Goal: Task Accomplishment & Management: Complete application form

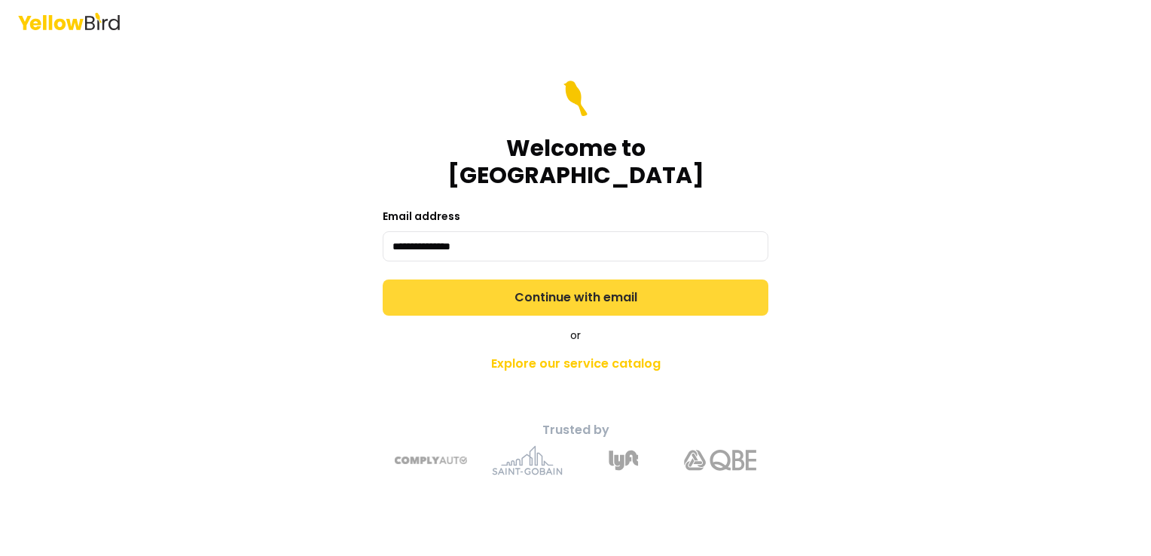
click at [551, 282] on button "Continue with email" at bounding box center [576, 297] width 386 height 36
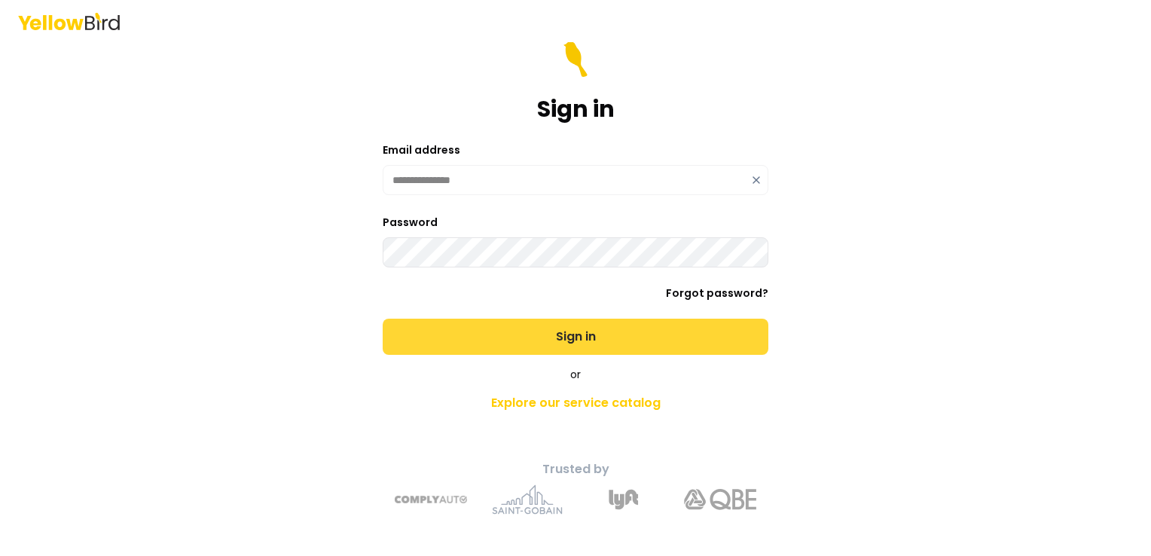
click at [540, 323] on button "Sign in" at bounding box center [576, 337] width 386 height 36
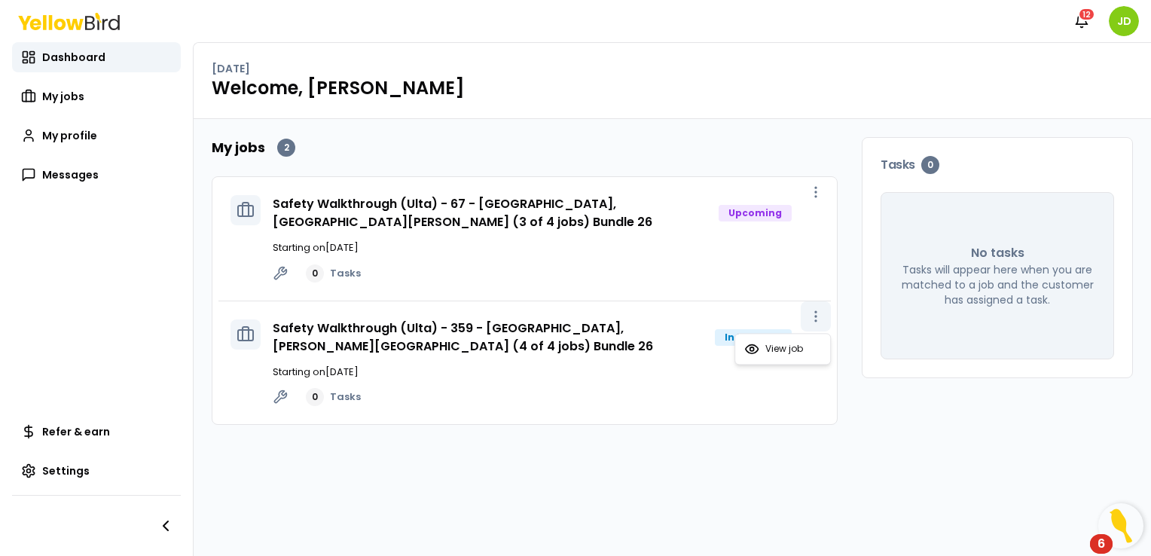
click at [817, 322] on icon "button" at bounding box center [815, 316] width 15 height 15
click at [487, 331] on link "Safety Walkthrough (Ulta) - 359 - [GEOGRAPHIC_DATA], [PERSON_NAME][GEOGRAPHIC_D…" at bounding box center [463, 336] width 380 height 35
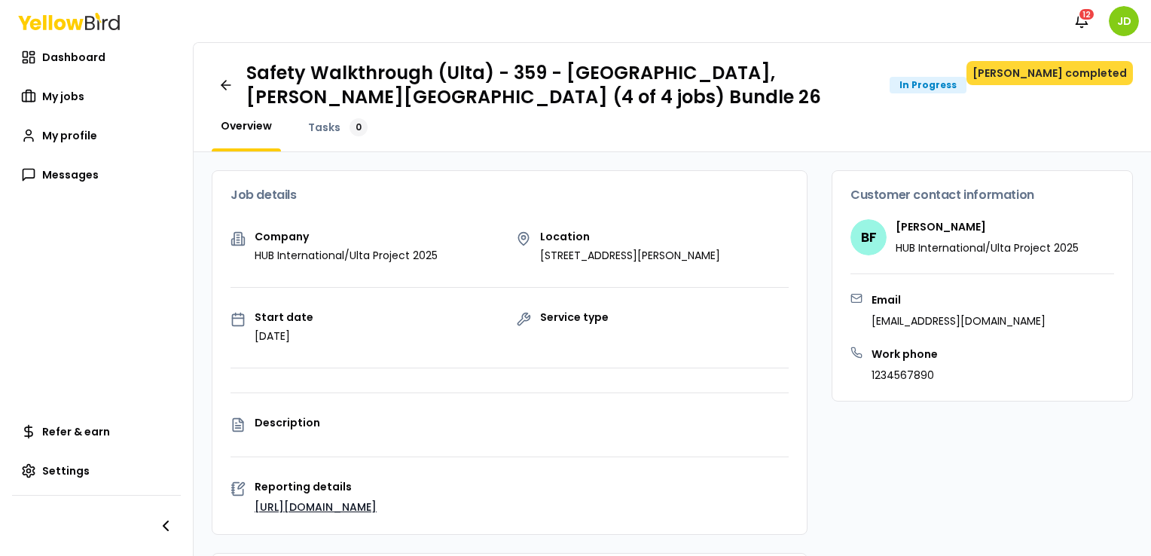
click at [1075, 81] on button "[PERSON_NAME] completed" at bounding box center [1049, 73] width 166 height 24
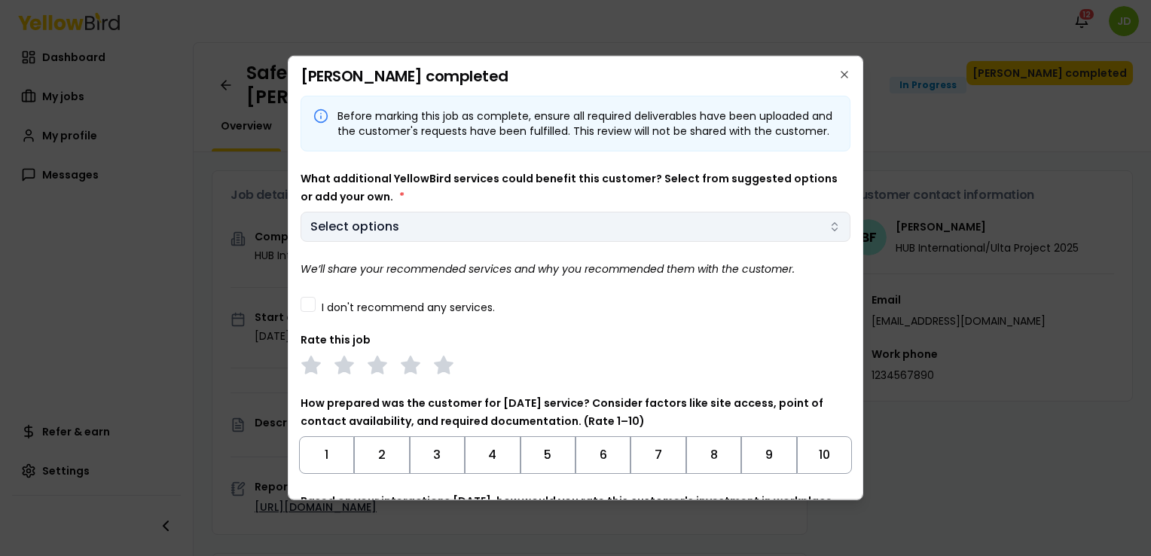
click at [772, 241] on body "Notifications 12 JD Dashboard My jobs My profile Messages Refer & earn Settings…" at bounding box center [575, 278] width 1151 height 556
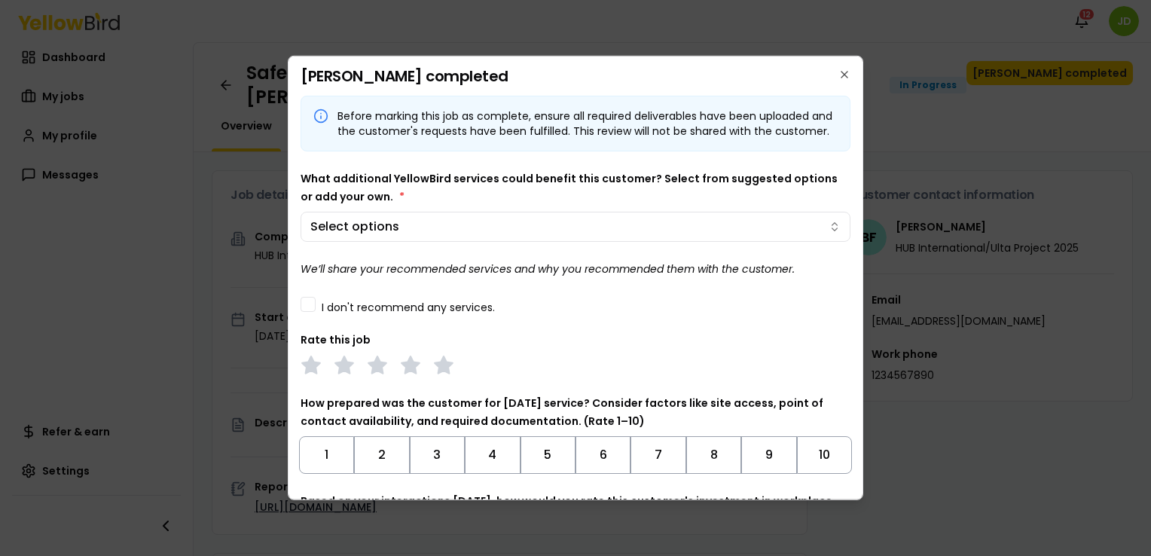
click at [819, 234] on body "Notifications 12 JD Dashboard My jobs My profile Messages Refer & earn Settings…" at bounding box center [575, 278] width 1151 height 556
click at [802, 240] on body "Notifications 12 JD Dashboard My jobs My profile Messages Refer & earn Settings…" at bounding box center [575, 278] width 1151 height 556
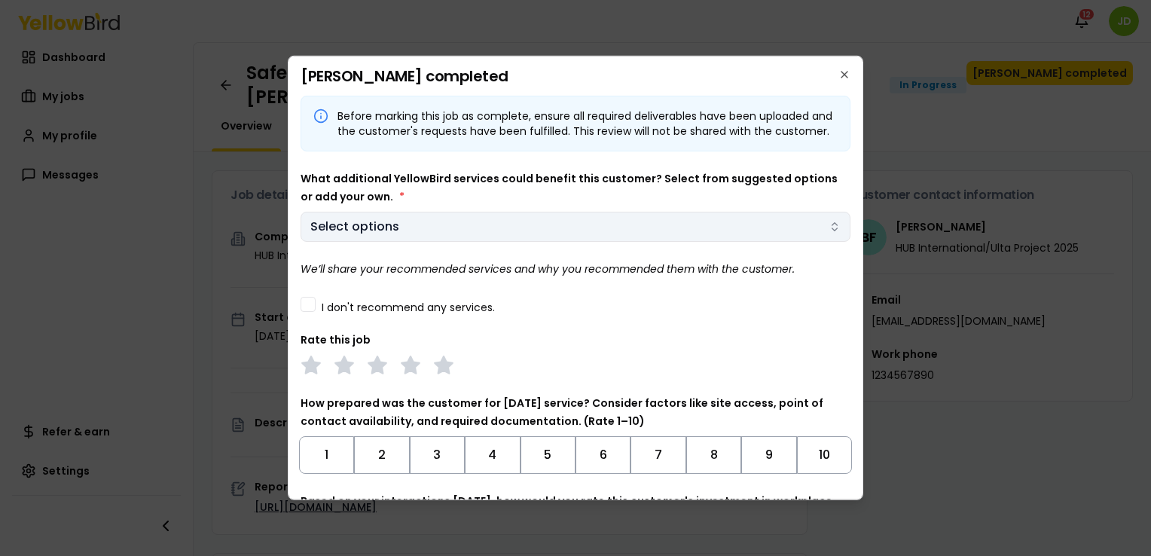
click at [555, 244] on body "Notifications 12 JD Dashboard My jobs My profile Messages Refer & earn Settings…" at bounding box center [575, 278] width 1151 height 556
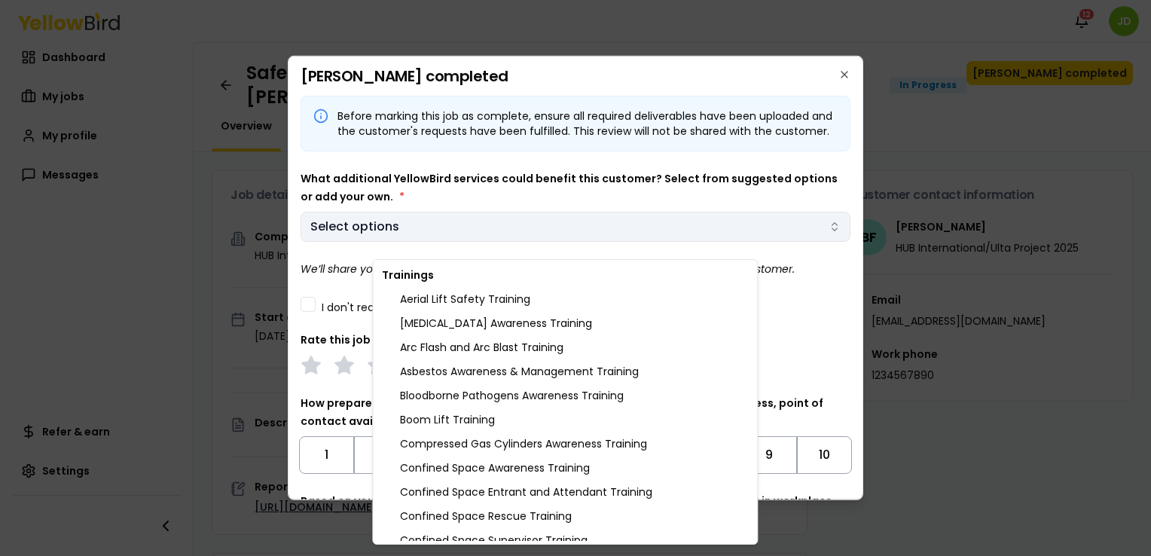
click at [555, 246] on body "Notifications 12 JD Dashboard My jobs My profile Messages Refer & earn Settings…" at bounding box center [575, 278] width 1151 height 556
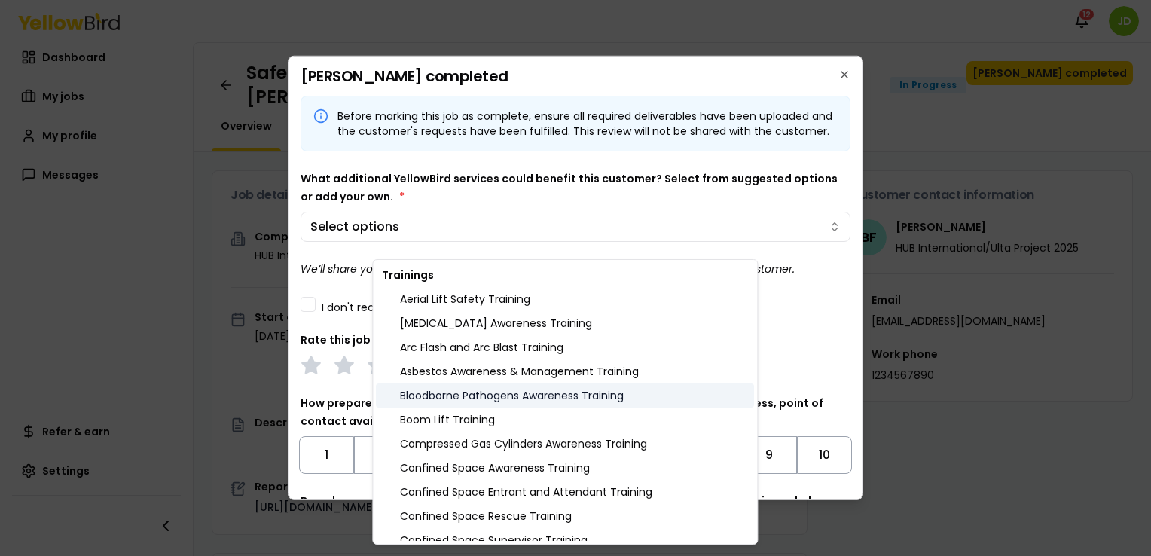
click at [459, 402] on div "Bloodborne Pathogens Awareness Training" at bounding box center [565, 395] width 378 height 24
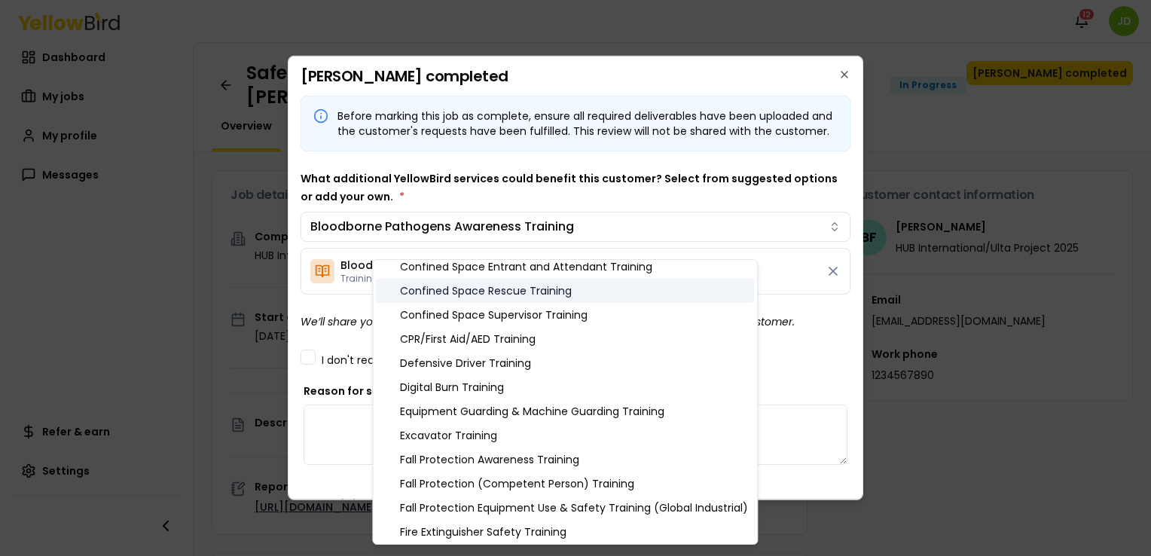
scroll to position [226, 0]
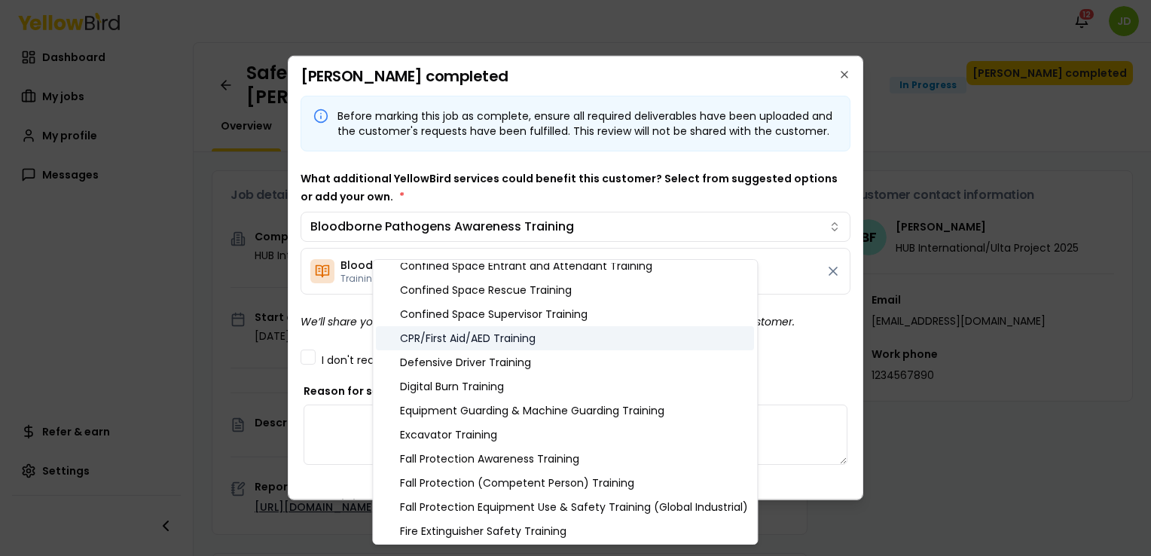
click at [529, 339] on div "CPR/First Aid/AED Training" at bounding box center [565, 338] width 378 height 24
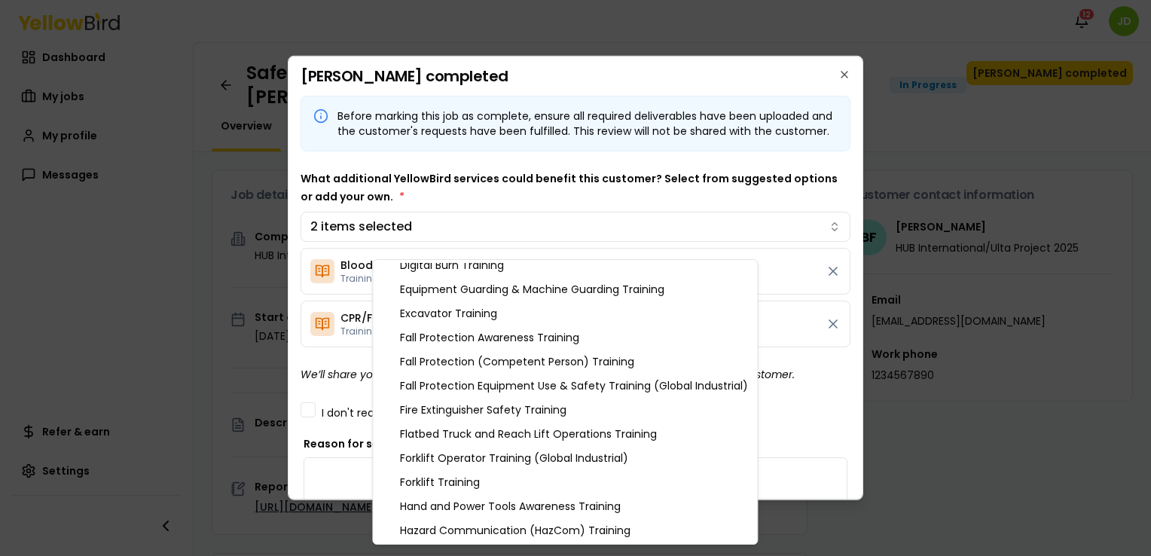
scroll to position [377, 0]
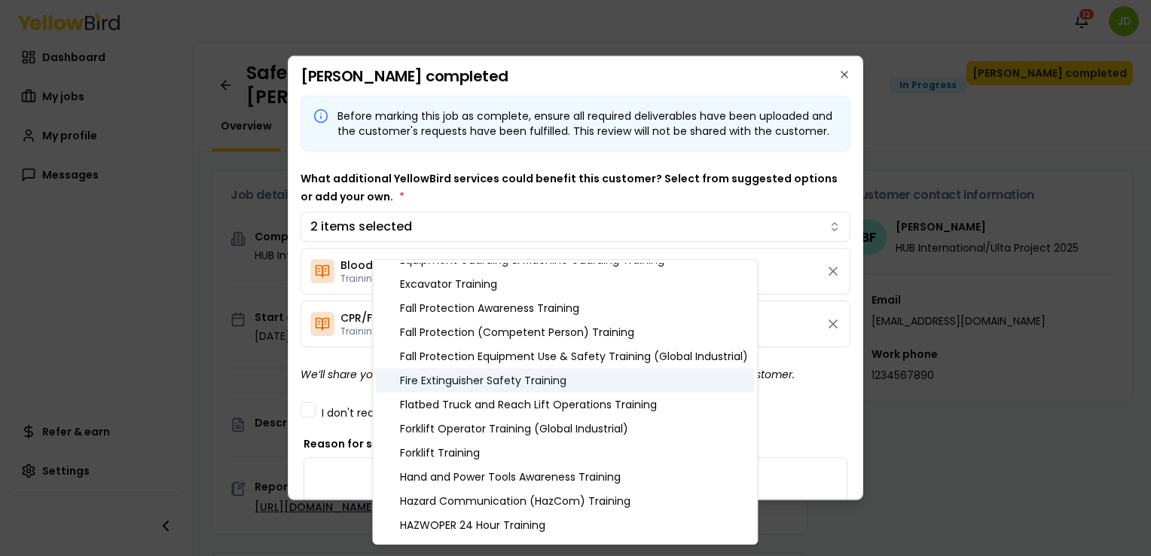
click at [564, 384] on div "Fire Extinguisher Safety Training" at bounding box center [565, 380] width 378 height 24
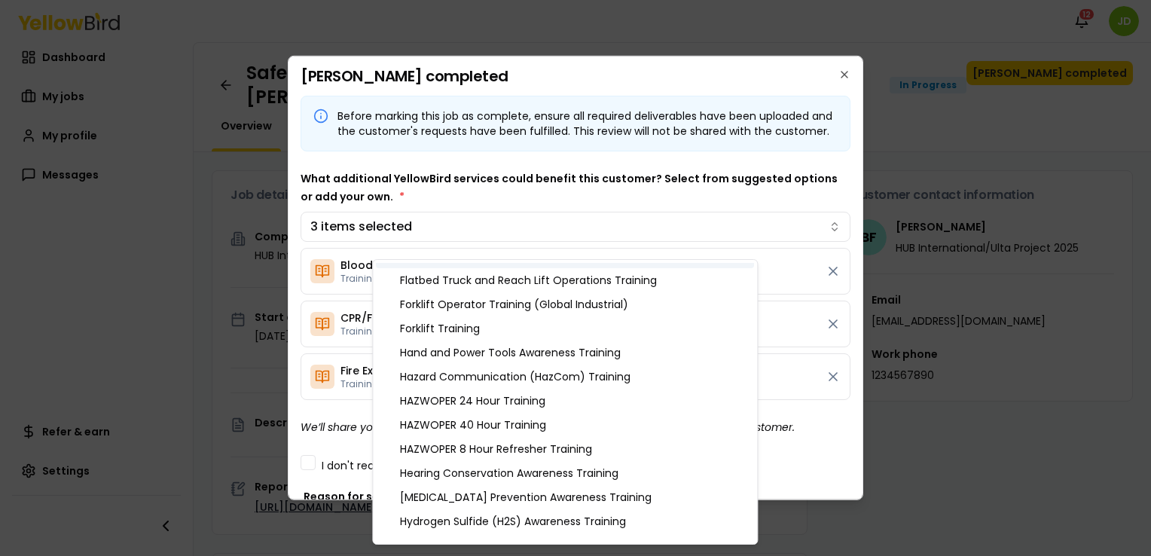
scroll to position [527, 0]
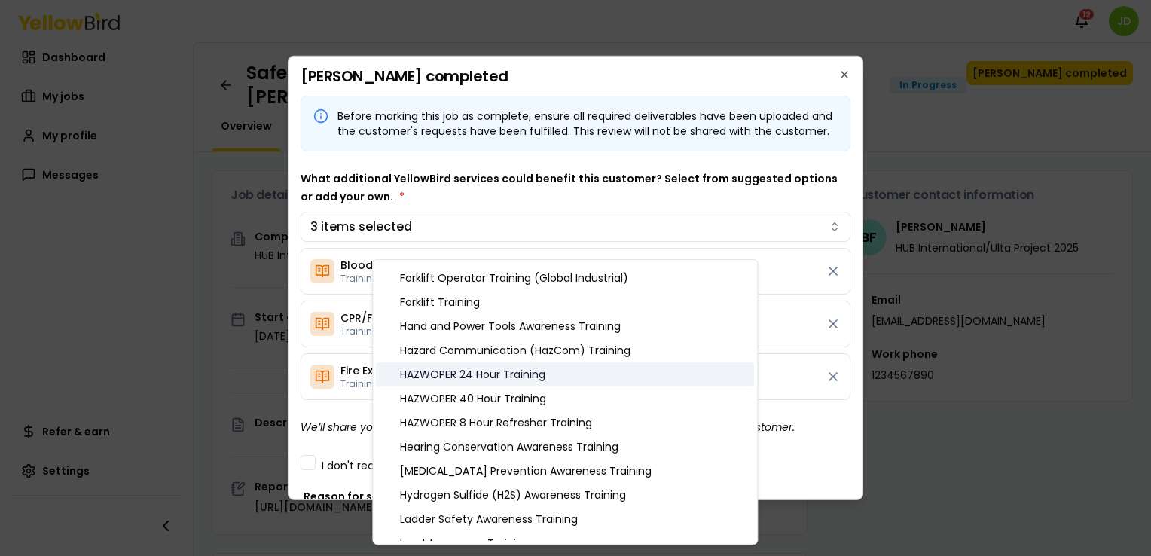
click at [552, 374] on div "HAZWOPER 24 Hour Training" at bounding box center [565, 374] width 378 height 24
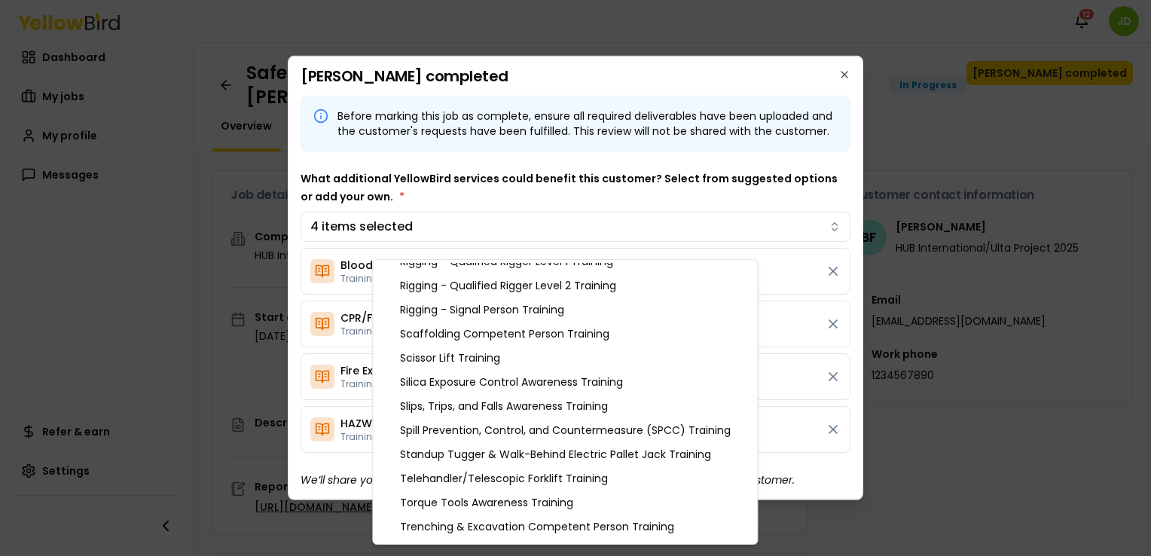
scroll to position [1280, 0]
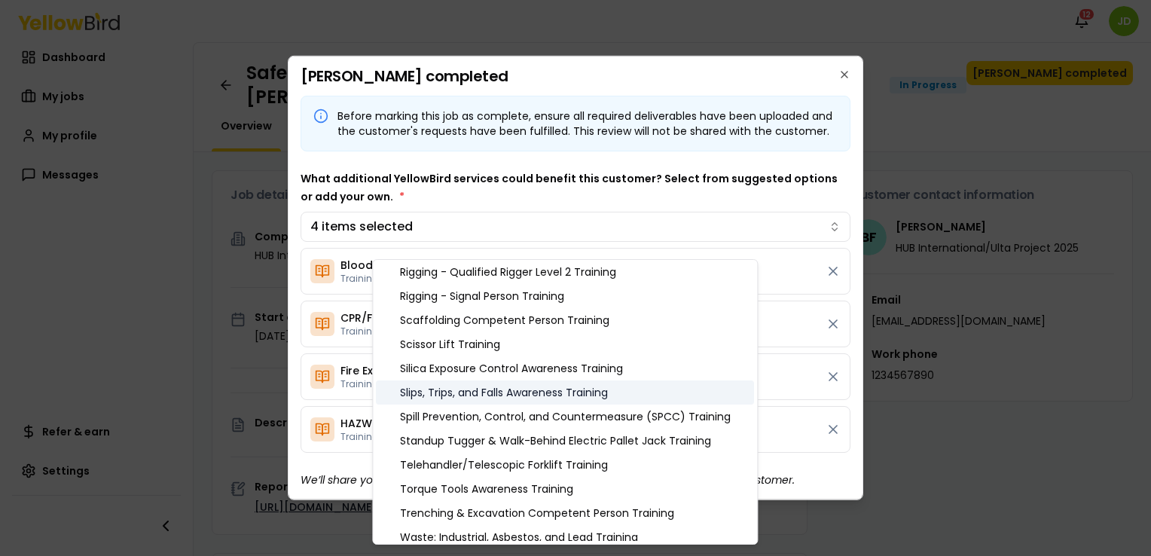
click at [636, 392] on div "Slips, Trips, and Falls Awareness Training" at bounding box center [565, 392] width 378 height 24
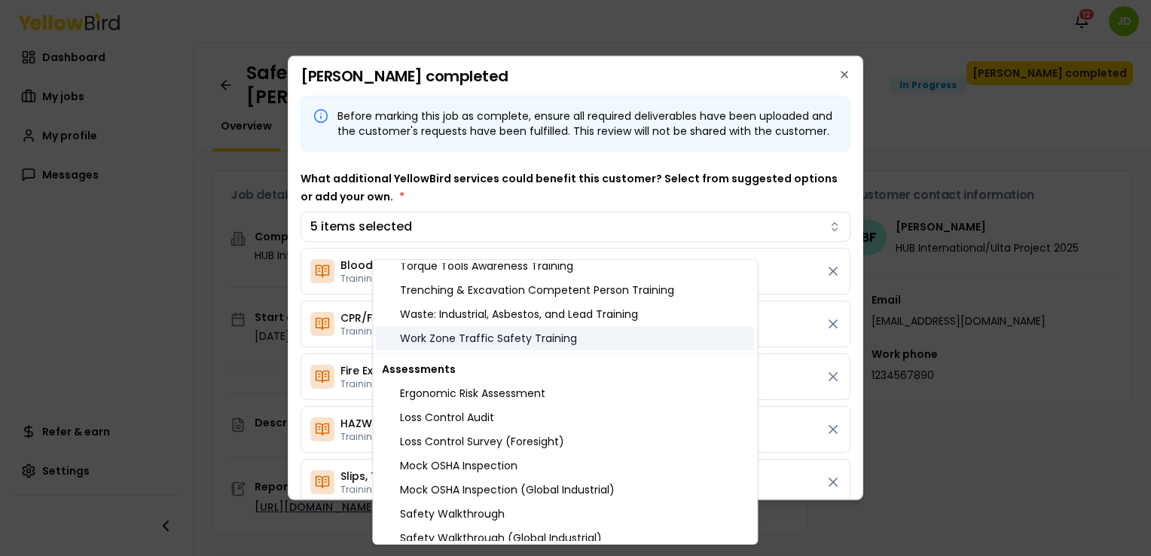
scroll to position [1506, 0]
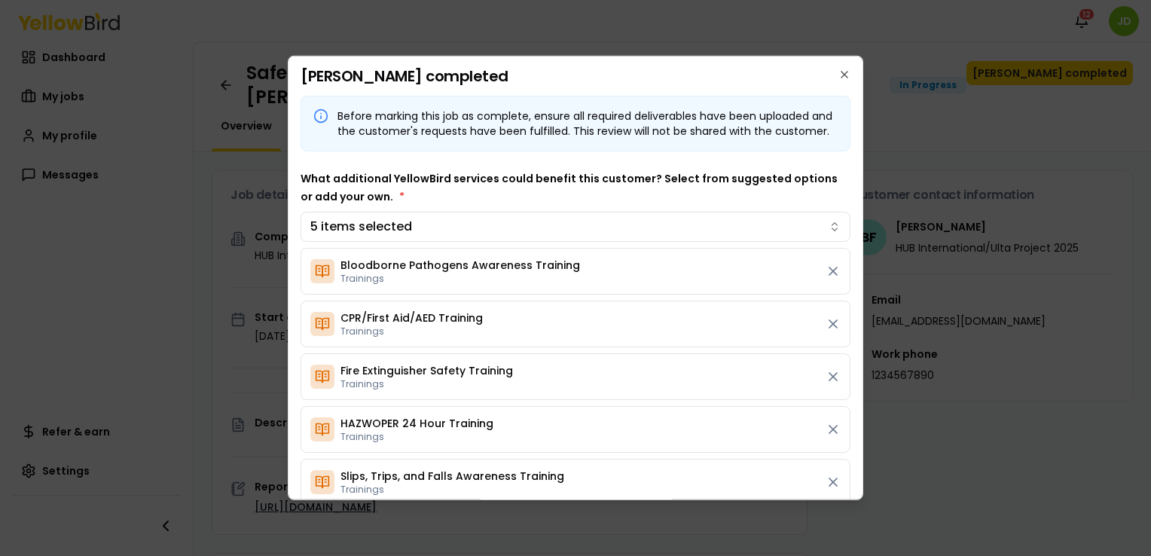
click at [916, 343] on div at bounding box center [575, 278] width 1151 height 556
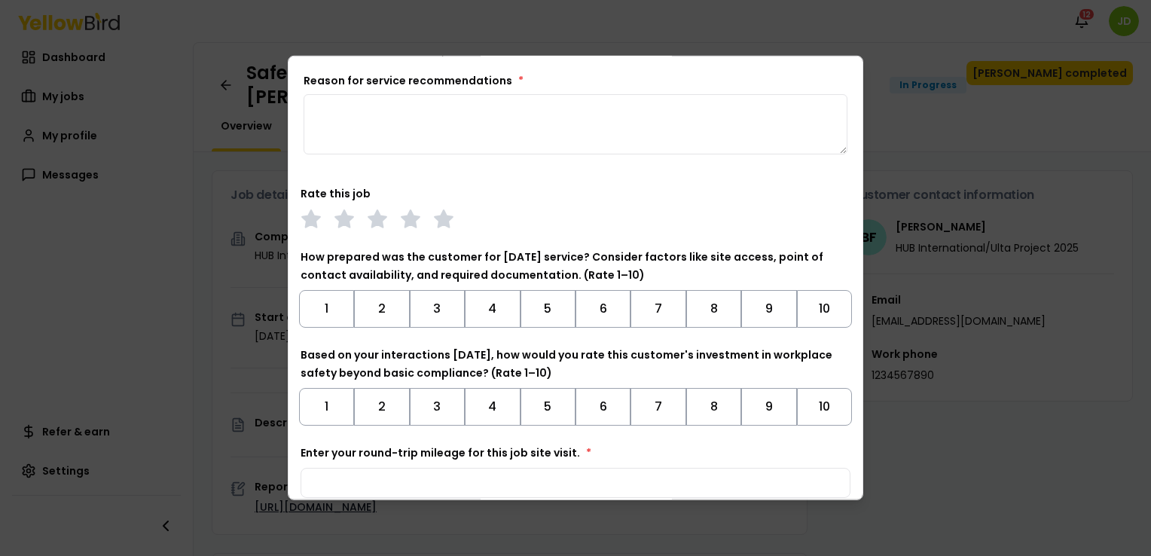
scroll to position [527, 0]
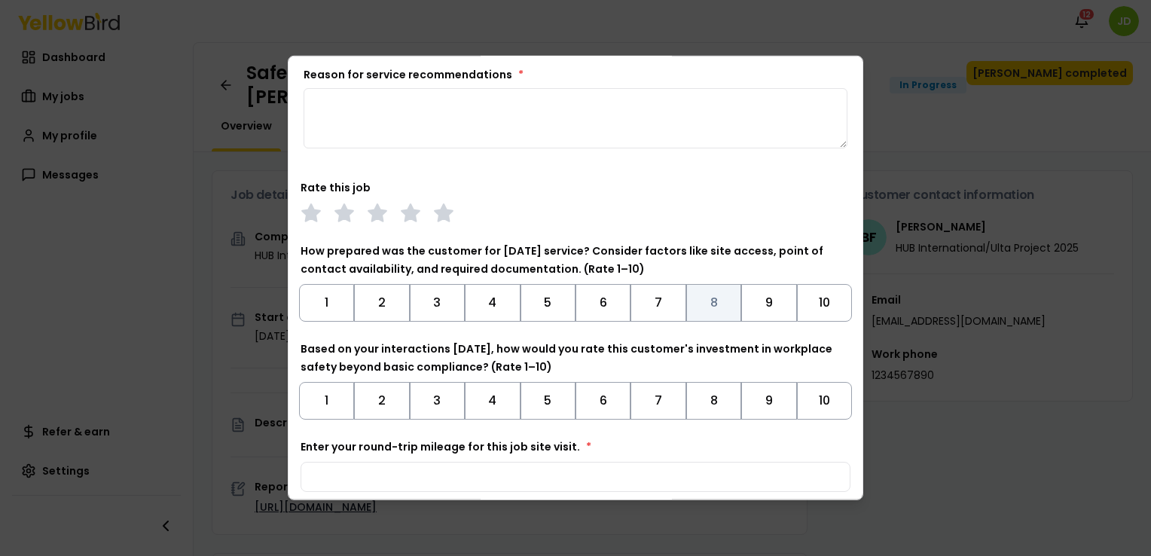
click at [694, 315] on button "8" at bounding box center [713, 303] width 55 height 38
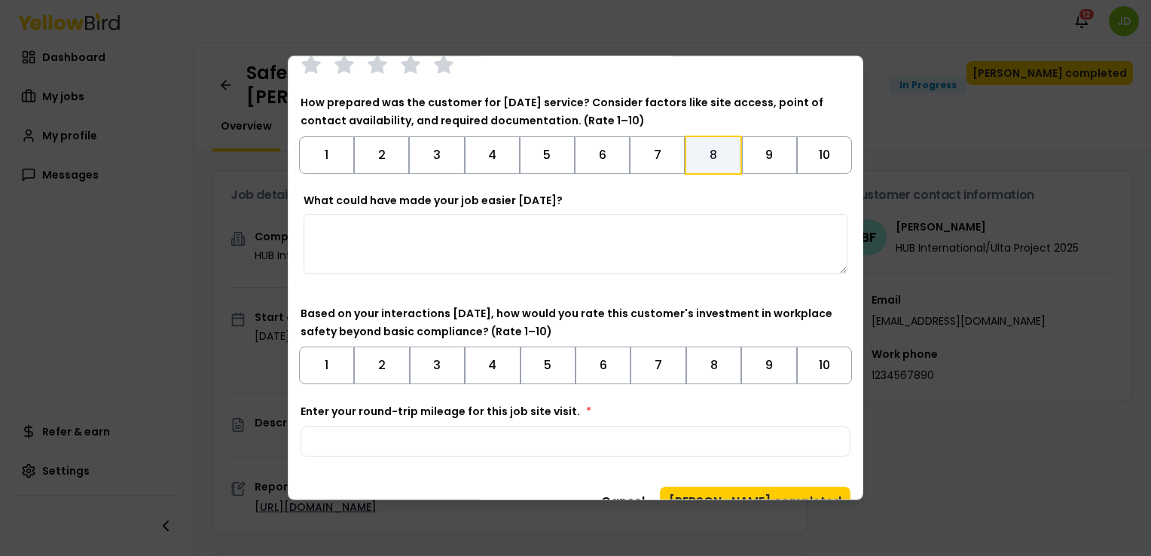
scroll to position [678, 0]
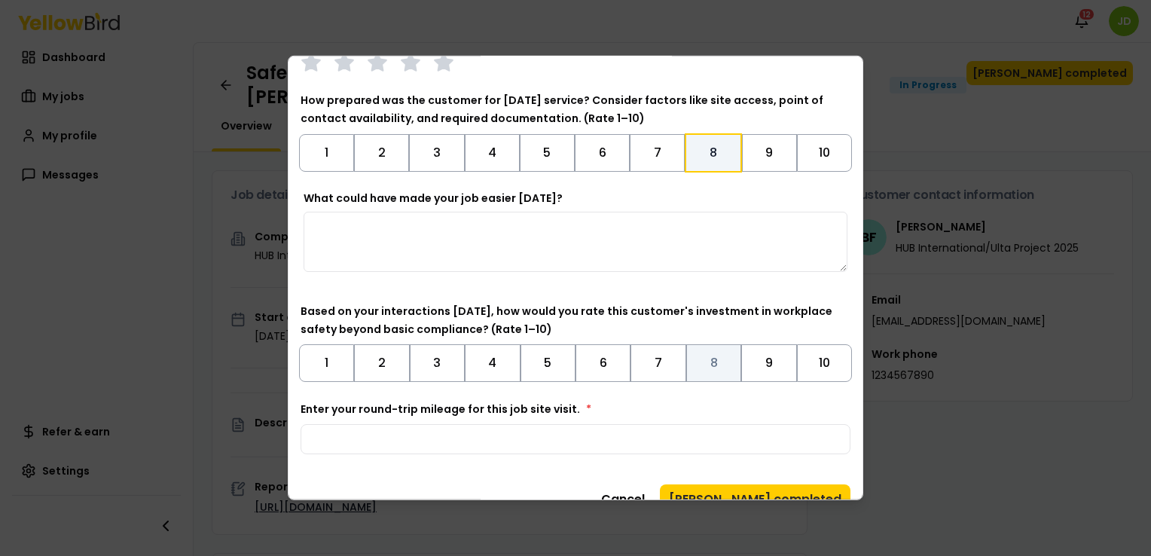
click at [700, 374] on button "8" at bounding box center [713, 363] width 55 height 38
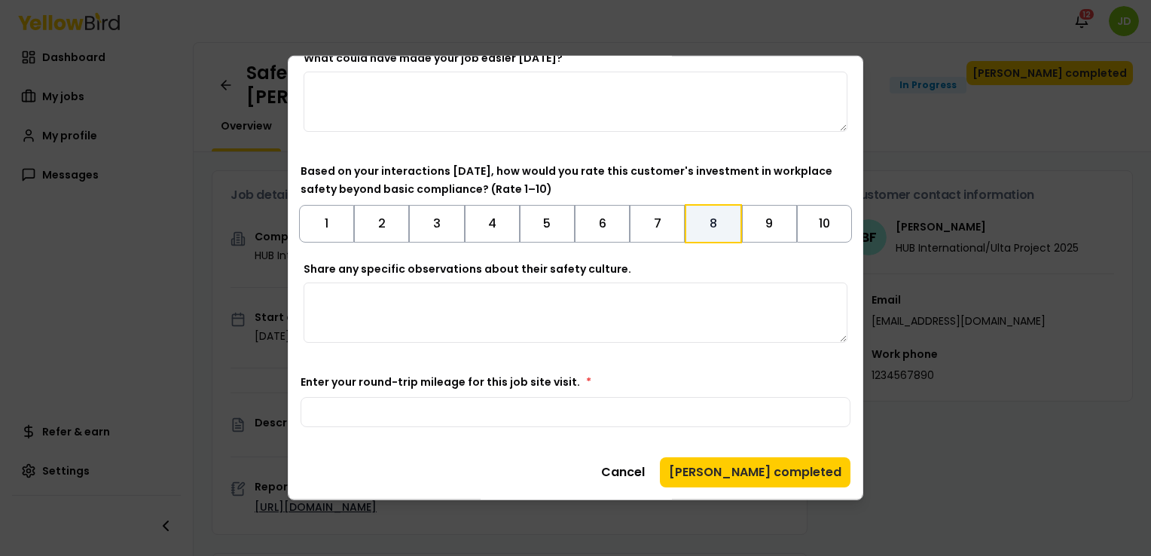
scroll to position [828, 0]
click at [578, 404] on input "Enter your round-trip mileage for this job site visit. *" at bounding box center [576, 412] width 550 height 30
type input "***"
click at [758, 471] on button "[PERSON_NAME] completed" at bounding box center [755, 472] width 191 height 30
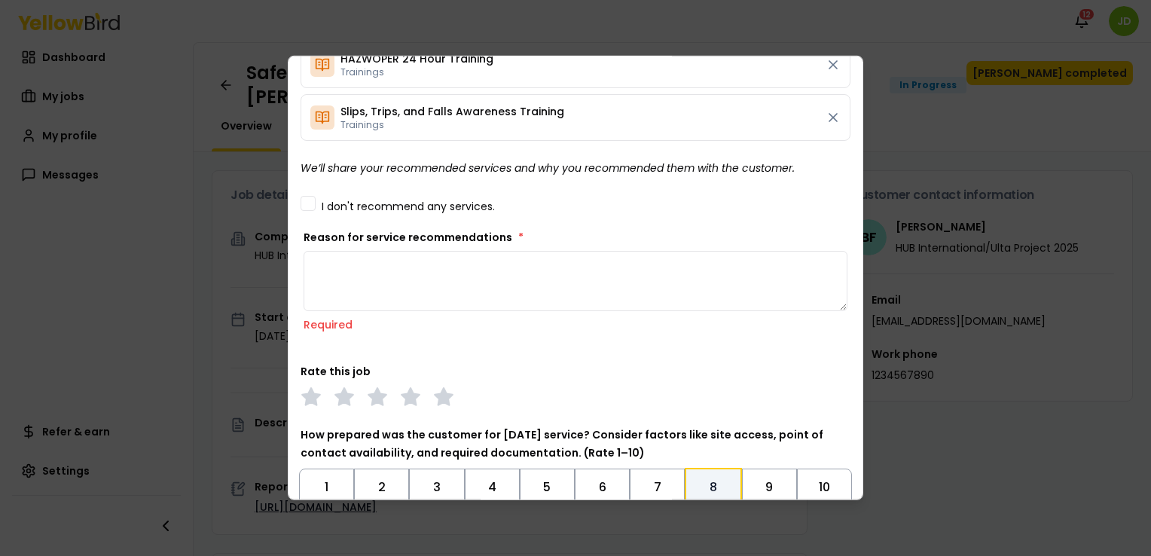
click at [513, 287] on textarea "Reason for service recommendations *" at bounding box center [576, 281] width 544 height 60
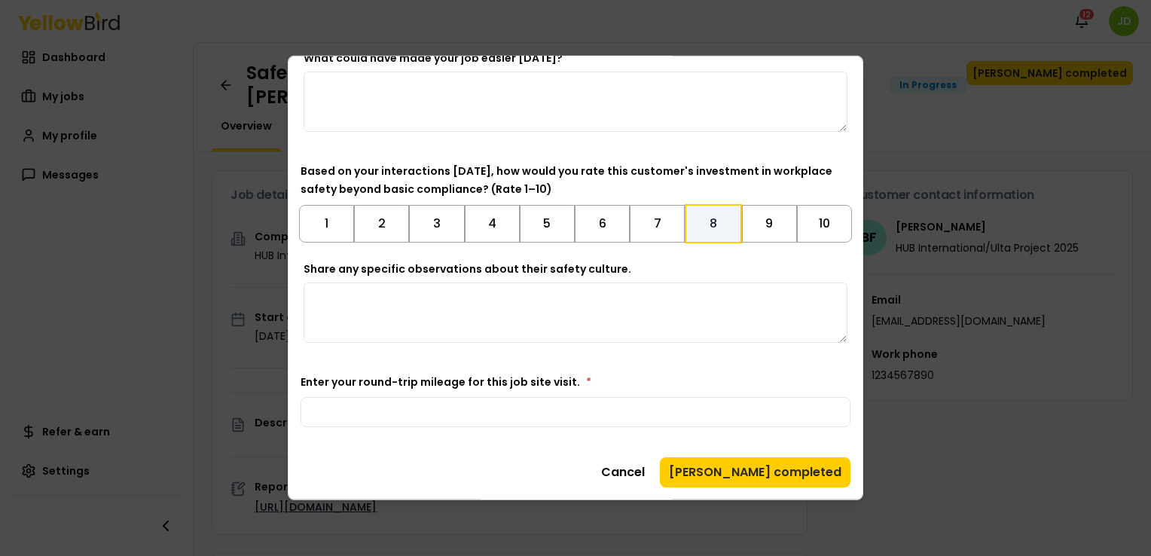
scroll to position [828, 0]
type textarea "**********"
click at [747, 484] on button "[PERSON_NAME] completed" at bounding box center [755, 472] width 191 height 30
click at [749, 479] on button "[PERSON_NAME] completed" at bounding box center [755, 472] width 191 height 30
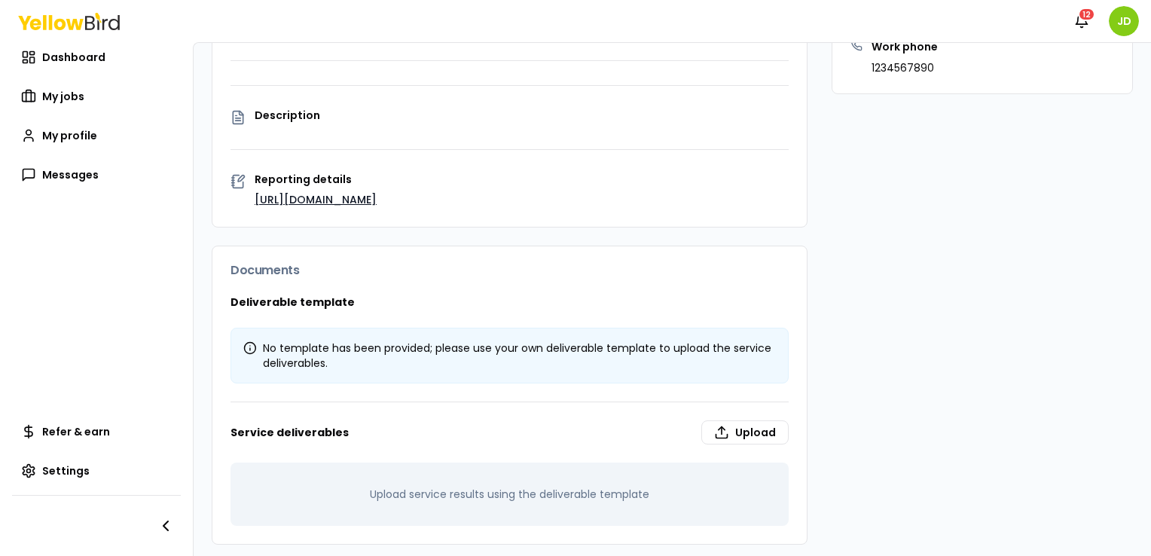
scroll to position [313, 0]
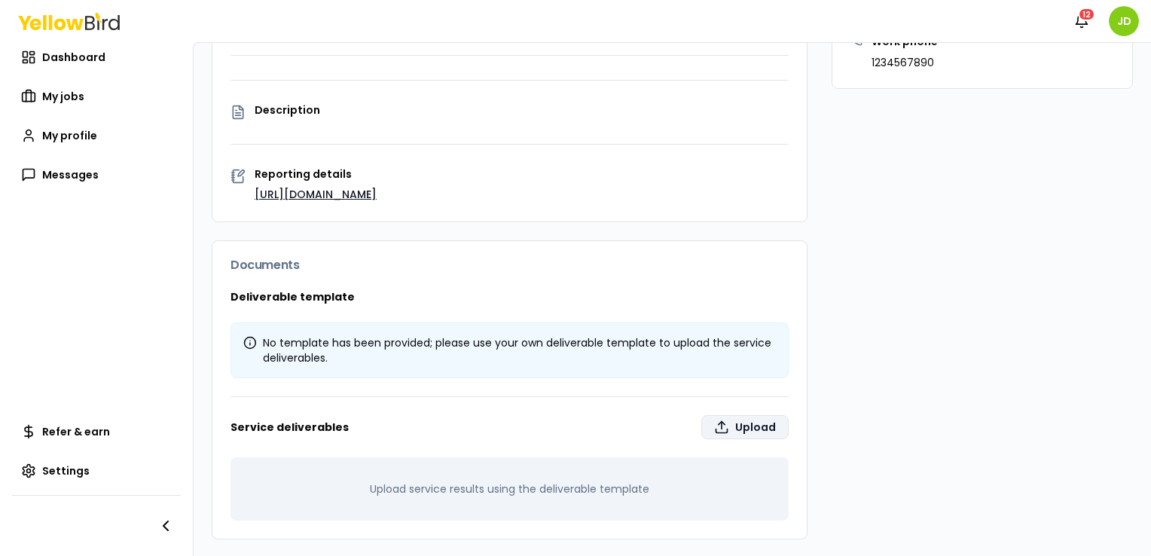
click at [749, 434] on label "Upload" at bounding box center [744, 427] width 87 height 24
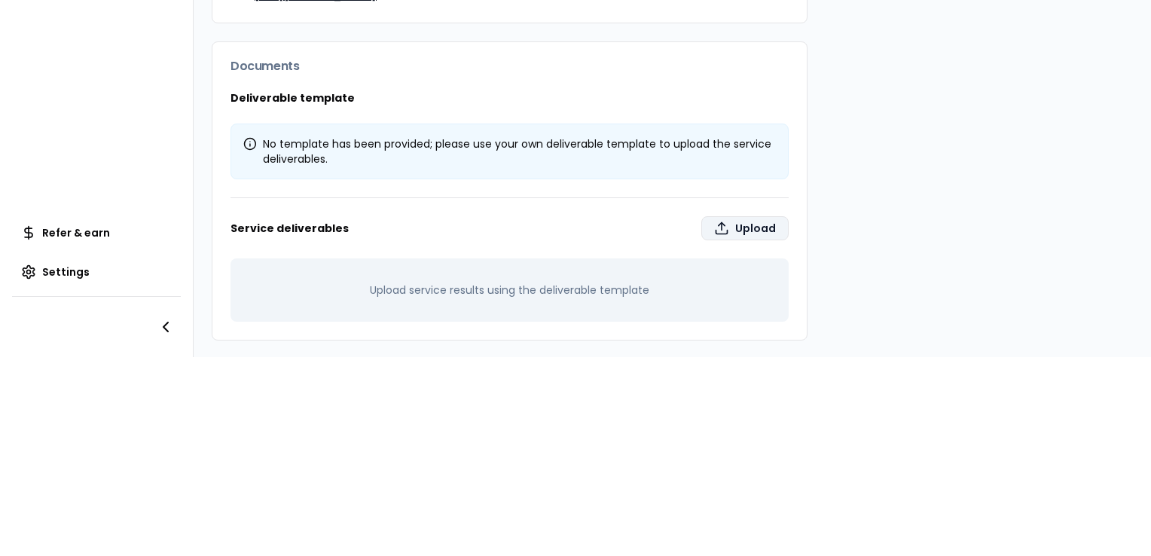
click at [731, 216] on label "Upload" at bounding box center [744, 228] width 87 height 24
click at [731, 526] on input "Upload" at bounding box center [805, 541] width 1151 height 30
type input "**********"
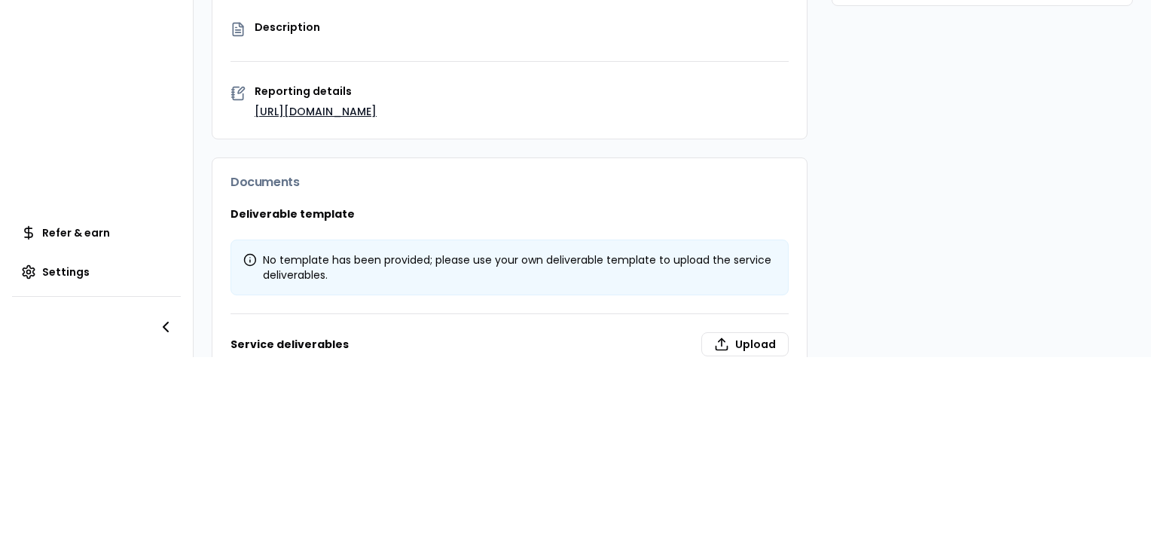
scroll to position [0, 0]
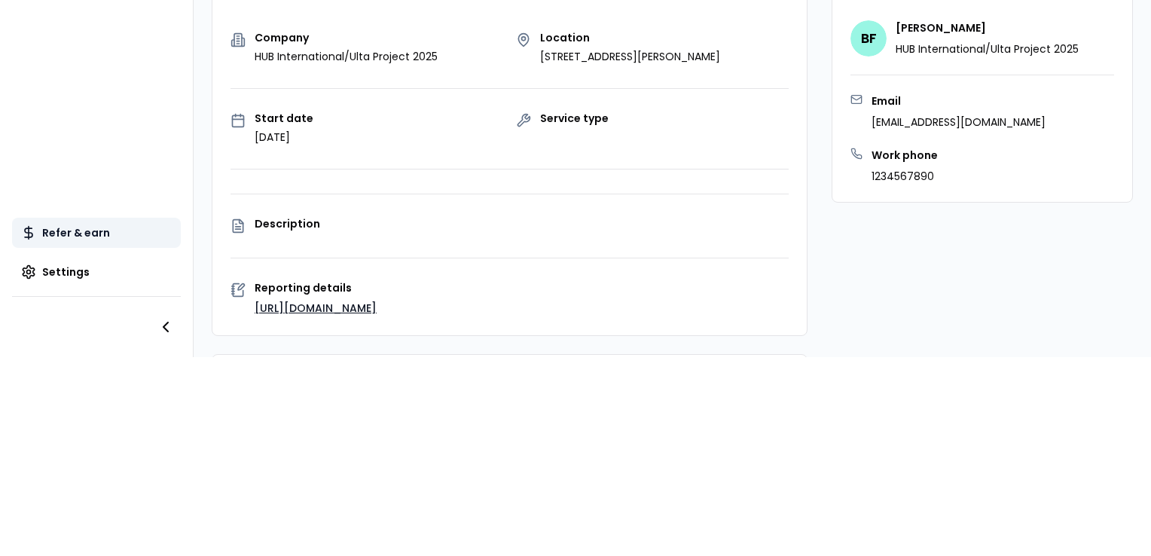
click at [90, 233] on link "Refer & earn" at bounding box center [96, 233] width 169 height 30
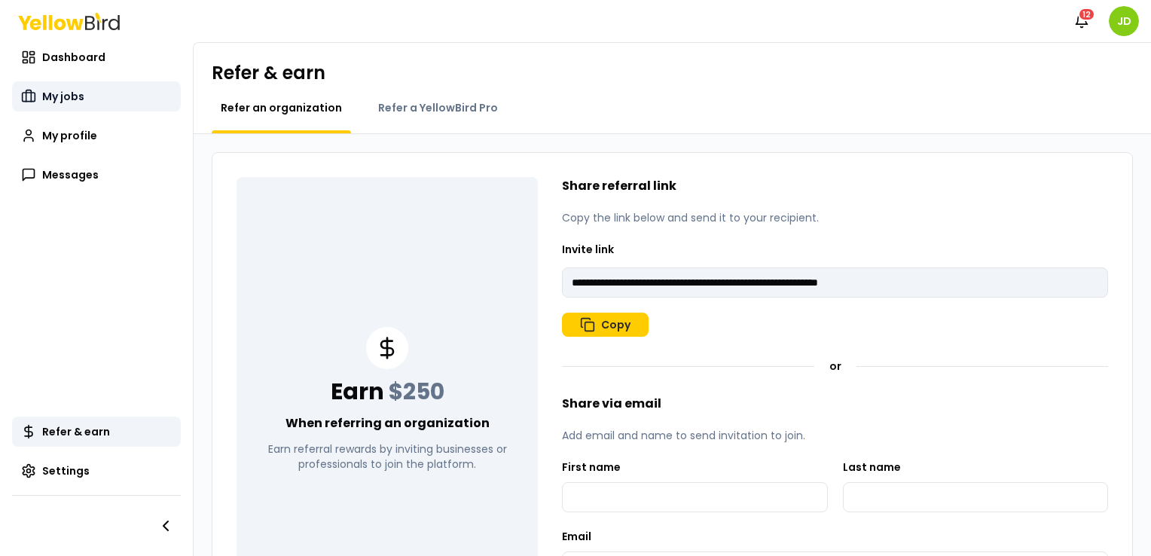
click at [66, 101] on span "My jobs" at bounding box center [63, 96] width 42 height 15
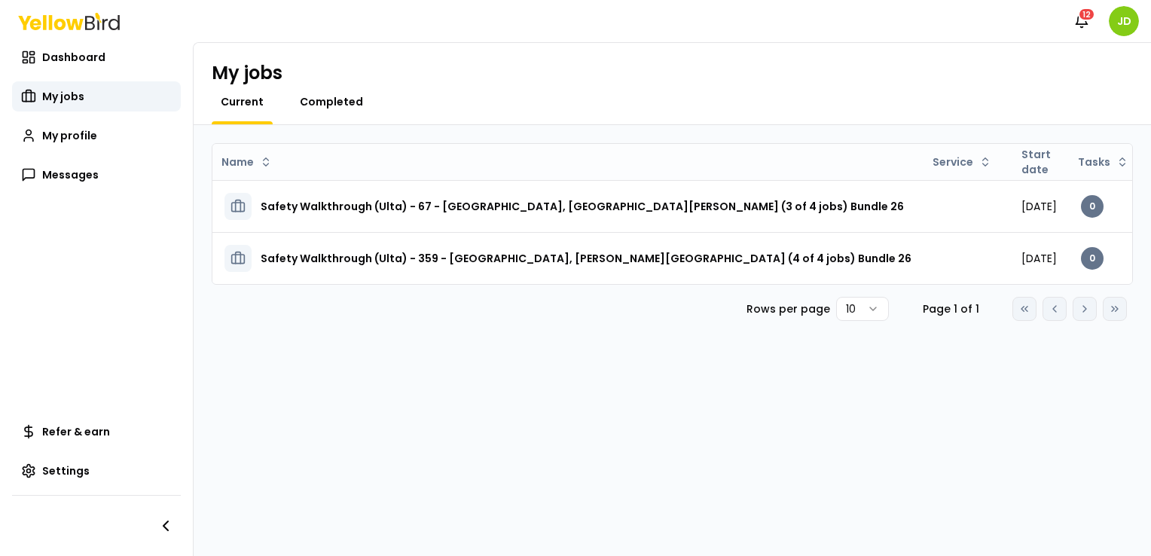
click at [341, 95] on span "Completed" at bounding box center [331, 101] width 63 height 15
